Goal: Information Seeking & Learning: Understand process/instructions

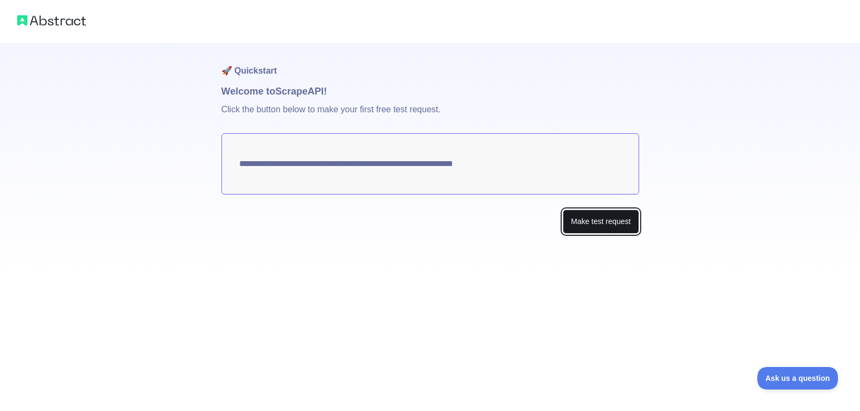
click at [597, 212] on button "Make test request" at bounding box center [601, 222] width 76 height 24
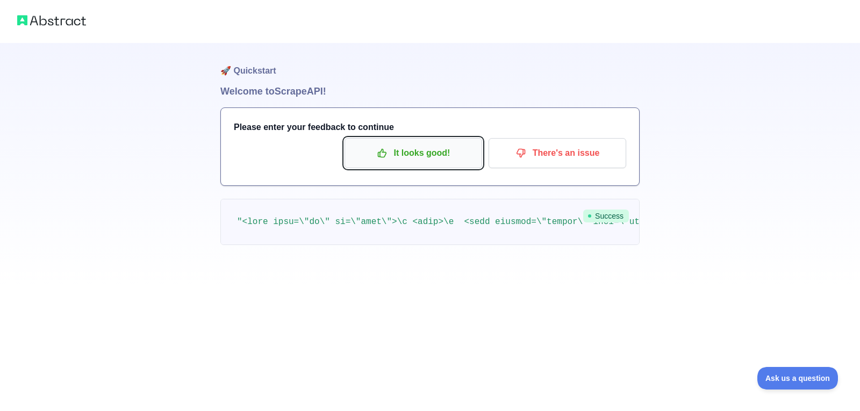
click at [402, 163] on button "It looks good!" at bounding box center [414, 153] width 138 height 30
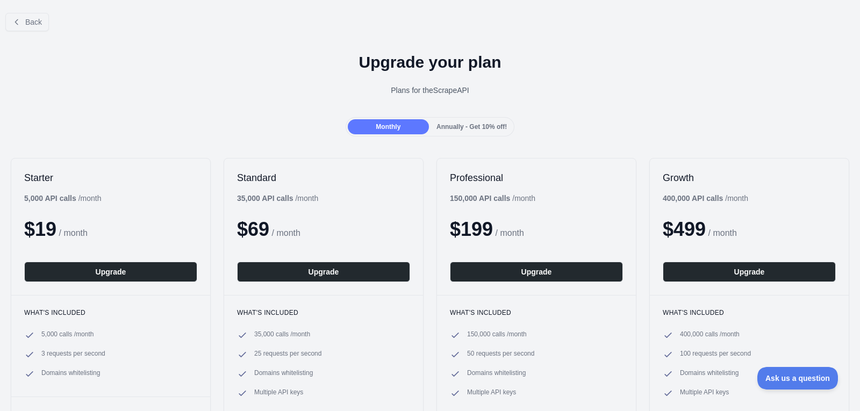
click at [448, 119] on div "Annually - Get 10% off!" at bounding box center [471, 126] width 81 height 15
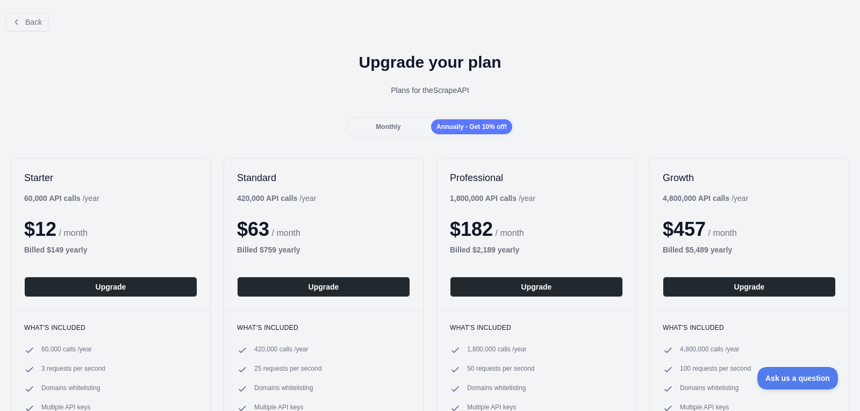
click at [408, 124] on div "Monthly" at bounding box center [388, 126] width 81 height 15
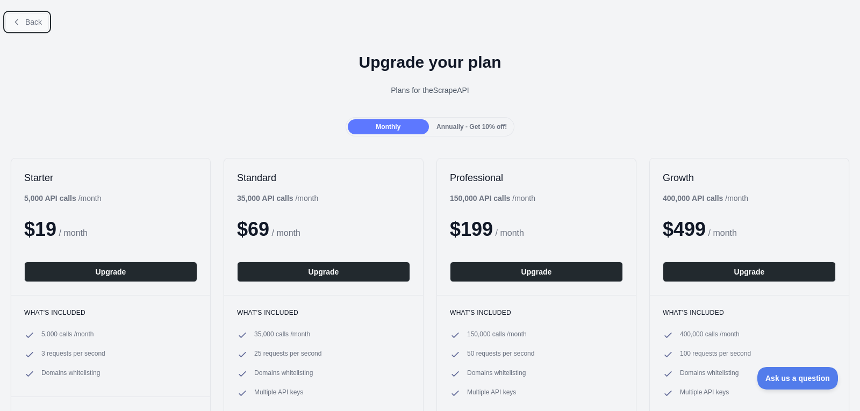
click at [22, 20] on button "Back" at bounding box center [27, 22] width 44 height 18
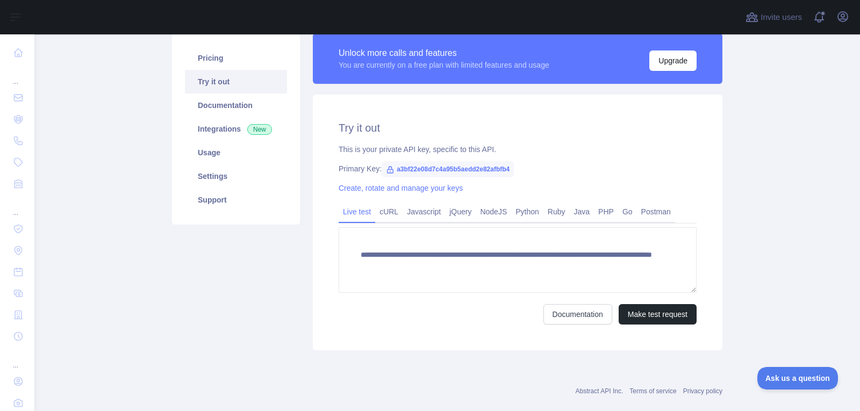
scroll to position [76, 0]
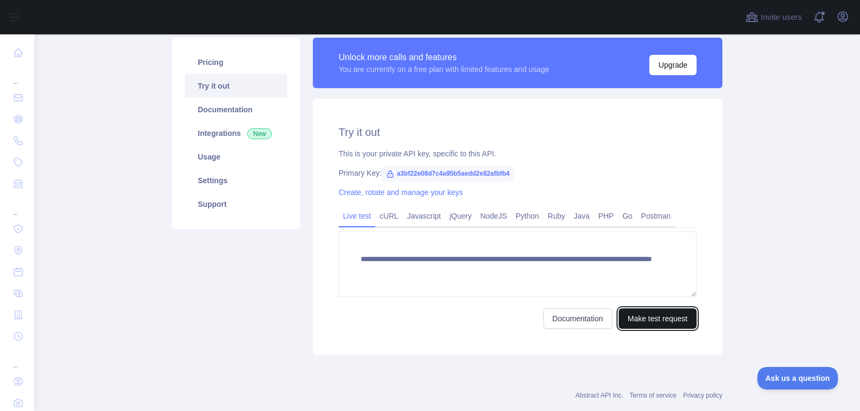
click at [661, 324] on button "Make test request" at bounding box center [658, 319] width 78 height 20
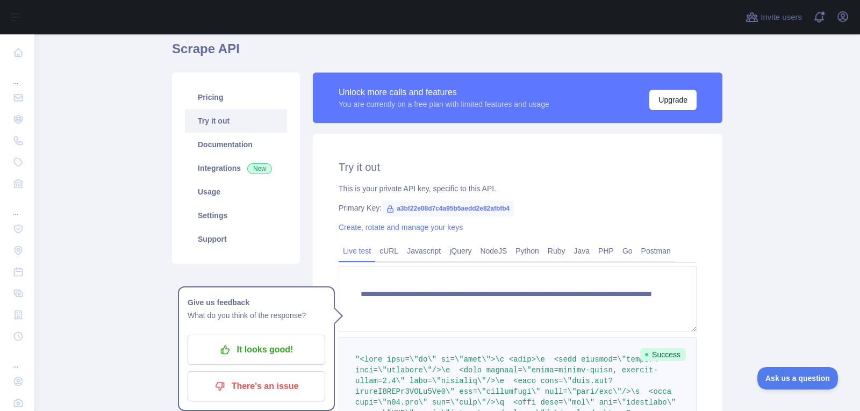
scroll to position [42, 0]
click at [484, 208] on span "a3bf22e08d7c4a95b5aedd2e82afbfb4" at bounding box center [448, 208] width 132 height 16
click at [386, 211] on icon at bounding box center [390, 208] width 9 height 9
click at [388, 209] on icon at bounding box center [391, 208] width 6 height 6
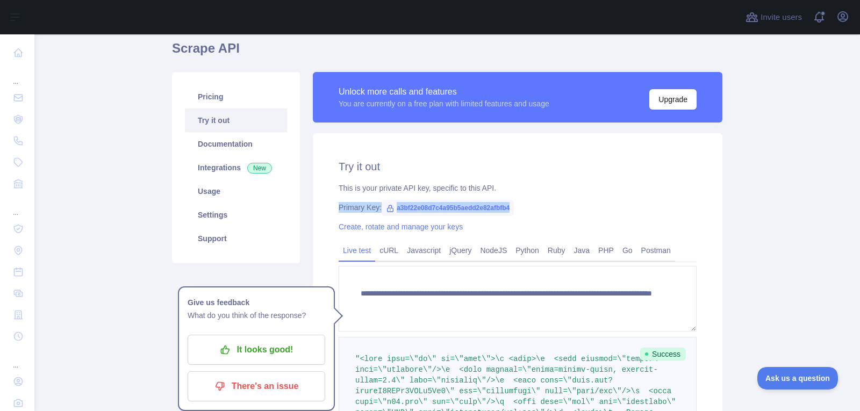
click at [388, 209] on icon at bounding box center [391, 208] width 6 height 6
click at [518, 248] on link "Python" at bounding box center [527, 250] width 32 height 17
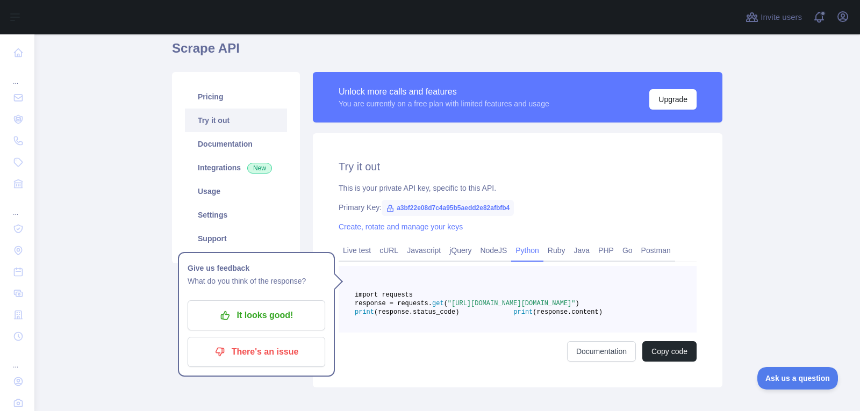
scroll to position [124, 0]
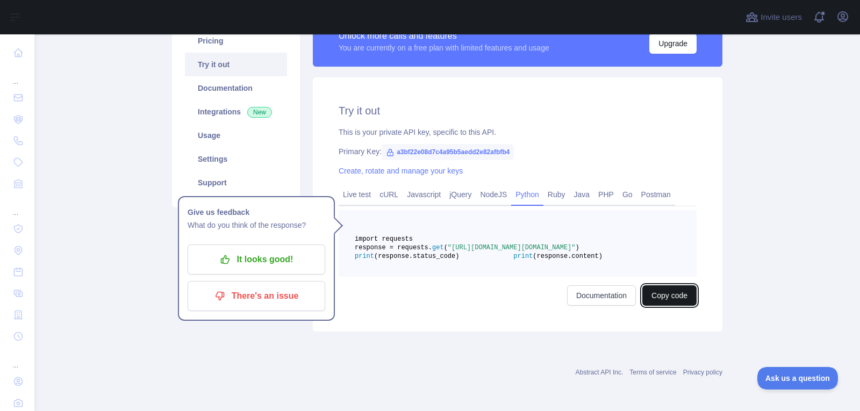
click at [681, 294] on button "Copy code" at bounding box center [670, 295] width 54 height 20
click at [677, 294] on button "Copied" at bounding box center [676, 295] width 42 height 20
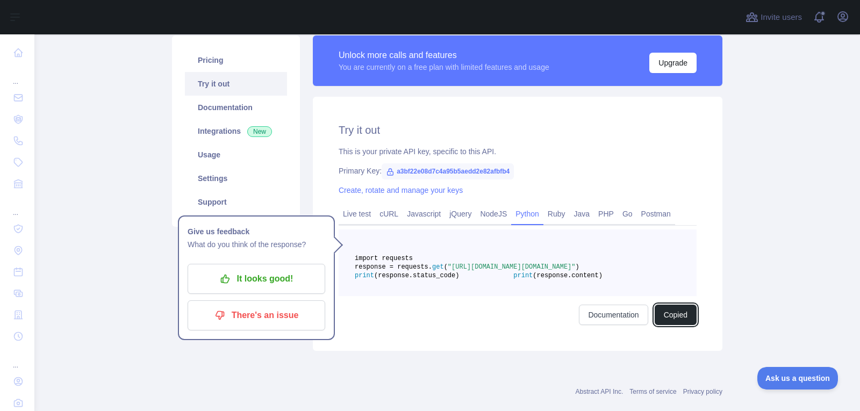
scroll to position [78, 0]
click at [666, 326] on button "Copied" at bounding box center [676, 315] width 42 height 20
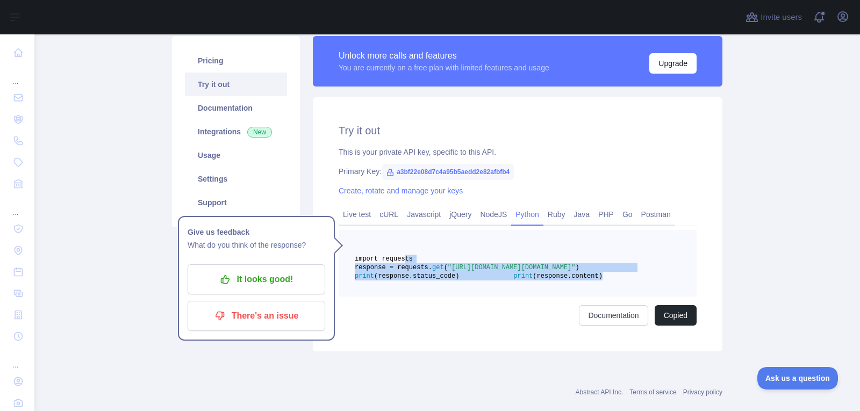
drag, startPoint x: 396, startPoint y: 256, endPoint x: 515, endPoint y: 314, distance: 132.0
click at [515, 297] on pre "import requests response = requests. get ( "[URL][DOMAIN_NAME][DOMAIN_NAME]" ) …" at bounding box center [518, 263] width 358 height 67
copy code "import requests response = requests. get ( "[URL][DOMAIN_NAME][DOMAIN_NAME]" ) …"
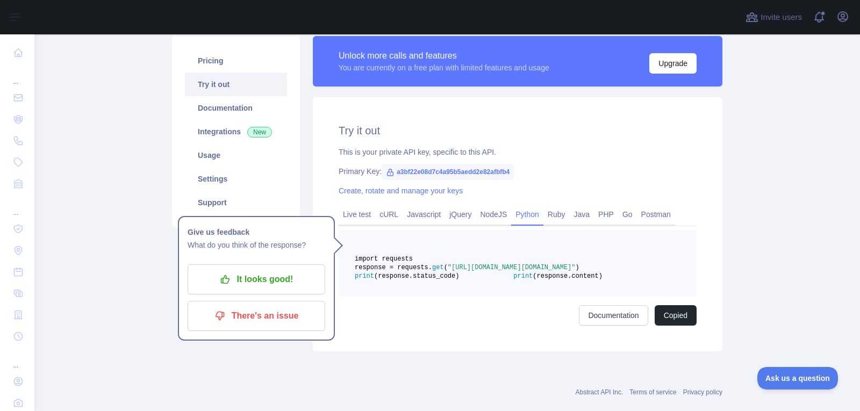
click at [581, 94] on div "Unlock more calls and features You are currently on a free plan with limited fe…" at bounding box center [518, 66] width 410 height 61
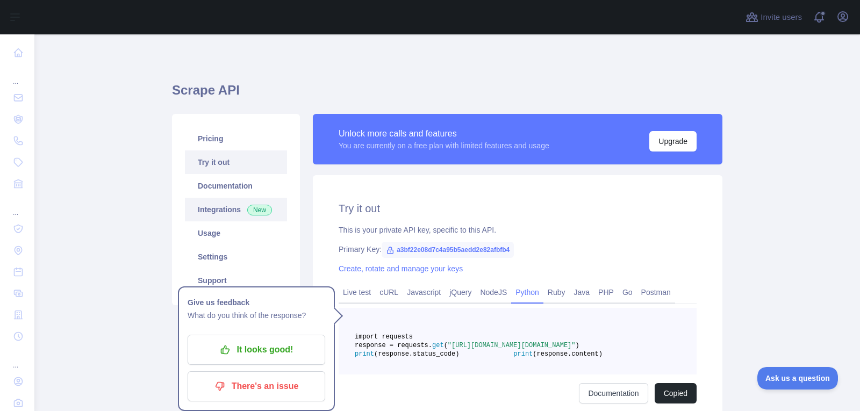
click at [249, 214] on span "New" at bounding box center [259, 210] width 25 height 11
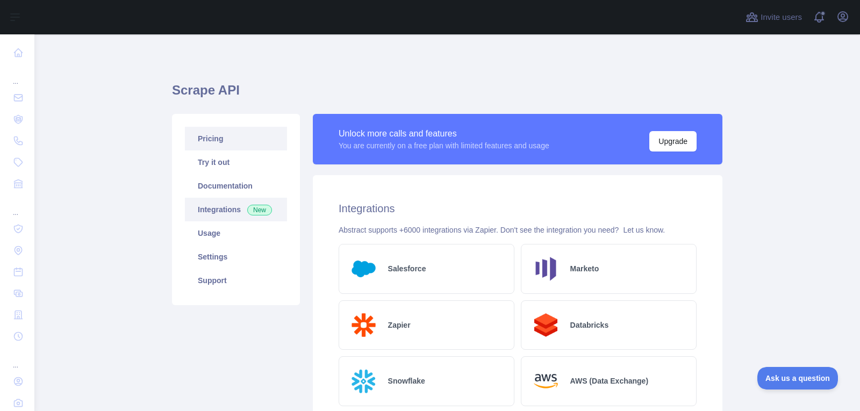
click at [228, 146] on link "Pricing" at bounding box center [236, 139] width 102 height 24
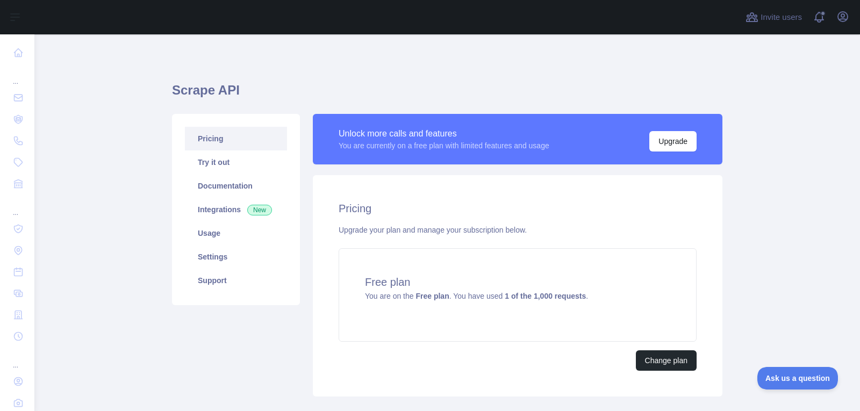
scroll to position [65, 0]
